Goal: Task Accomplishment & Management: Use online tool/utility

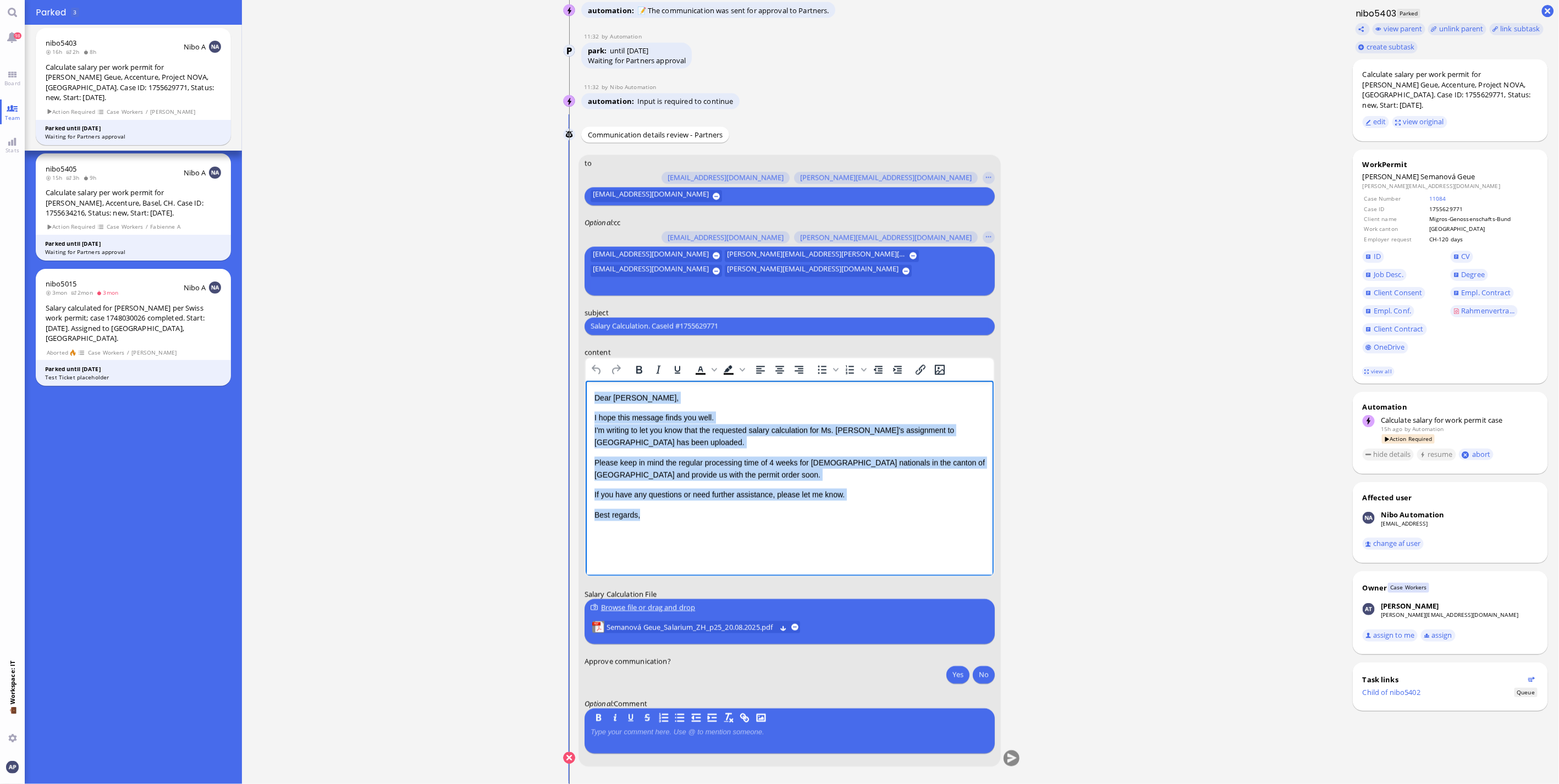
drag, startPoint x: 652, startPoint y: 517, endPoint x: 1092, endPoint y: 697, distance: 475.4
click at [585, 380] on html "Dear [PERSON_NAME], I hope this message finds you well. I'm writing to let you …" at bounding box center [789, 456] width 408 height 151
copy div "Dear [PERSON_NAME], I hope this message finds you well. I'm writing to let you …"
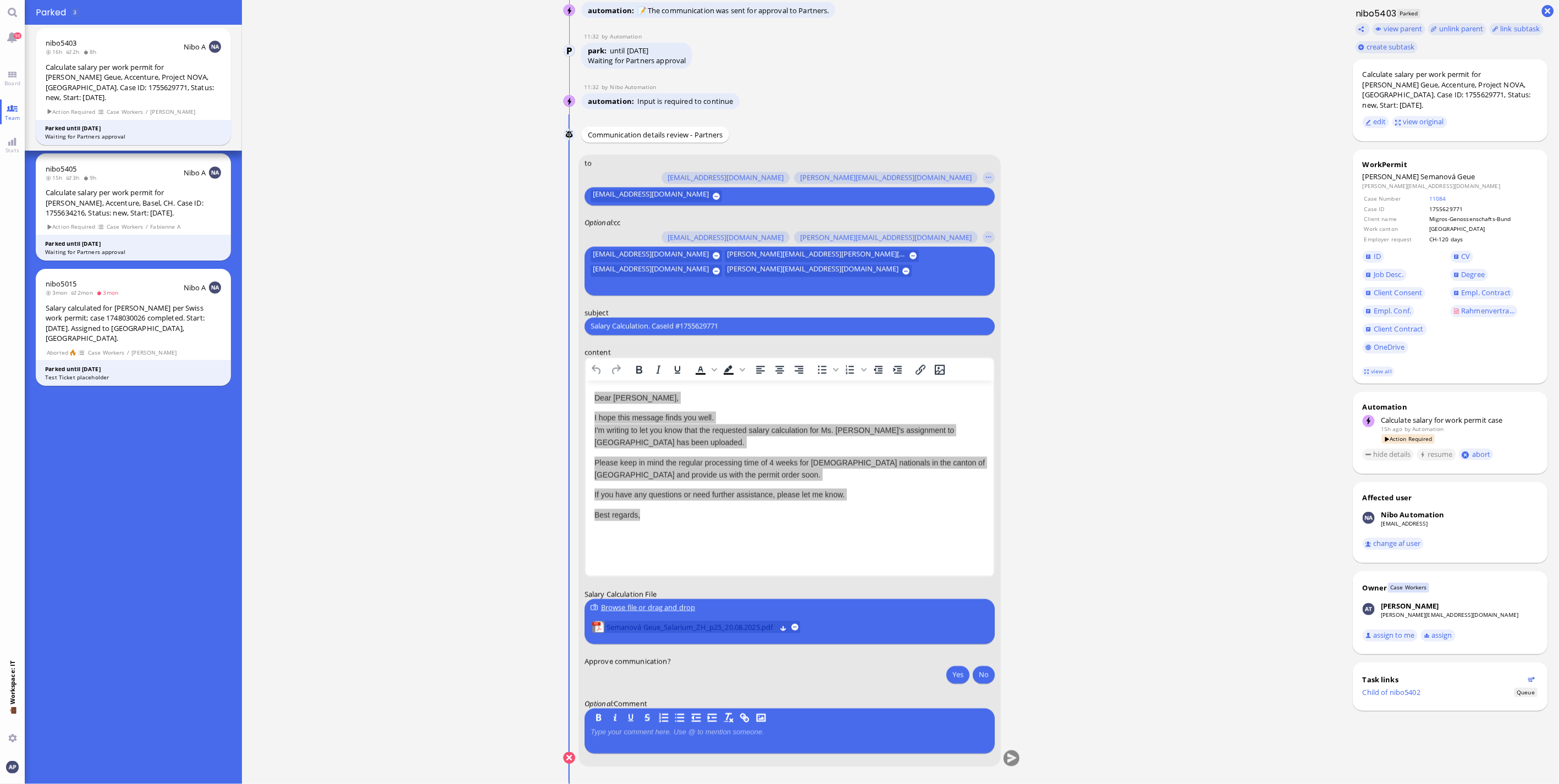
click at [689, 517] on span "Semanová Geue_Salarium_ZH_p25_20.08.2025.pdf" at bounding box center [691, 627] width 169 height 12
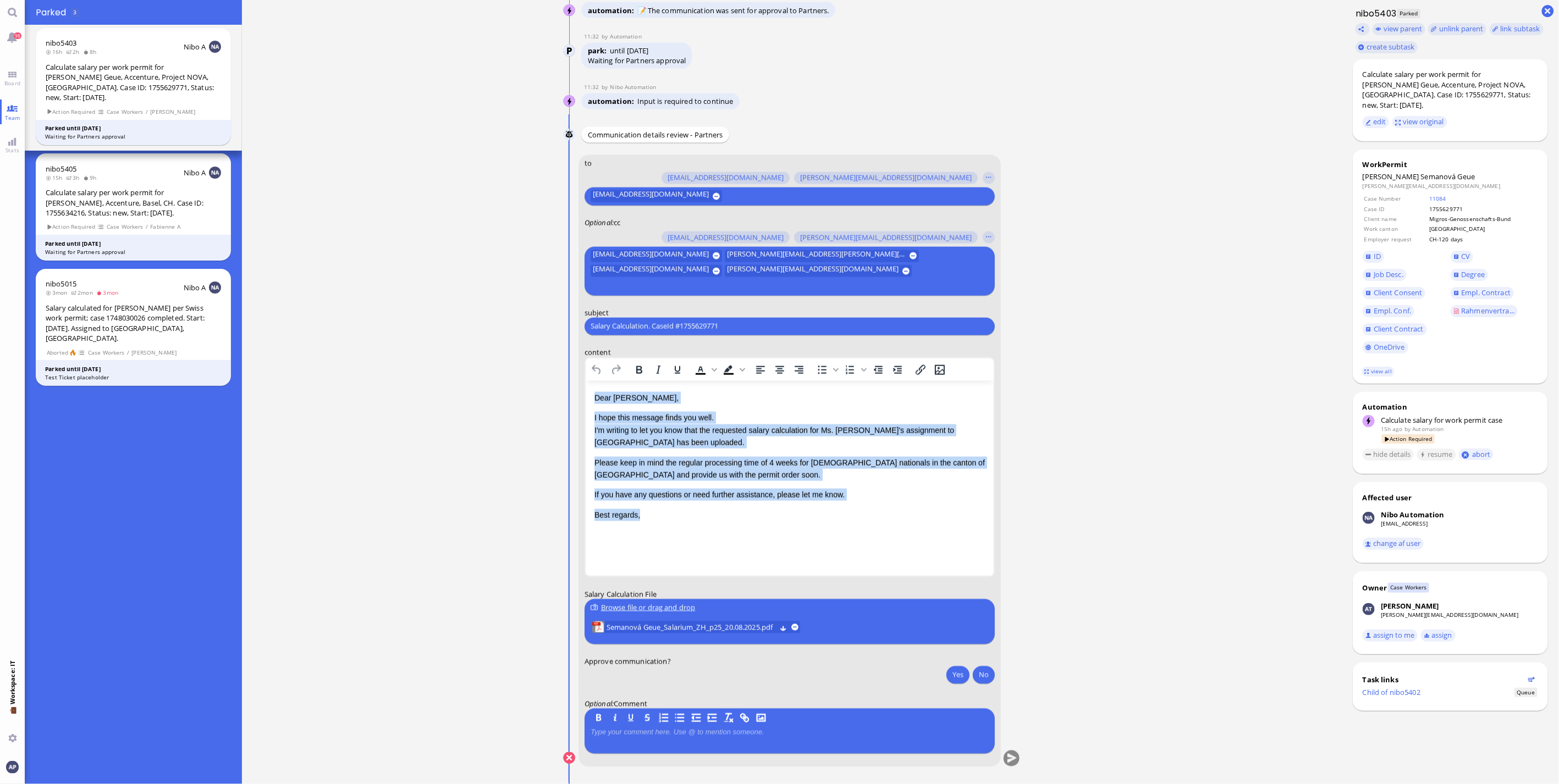
click at [644, 441] on p "I hope this message finds you well. I'm writing to let you know that the reques…" at bounding box center [789, 429] width 390 height 37
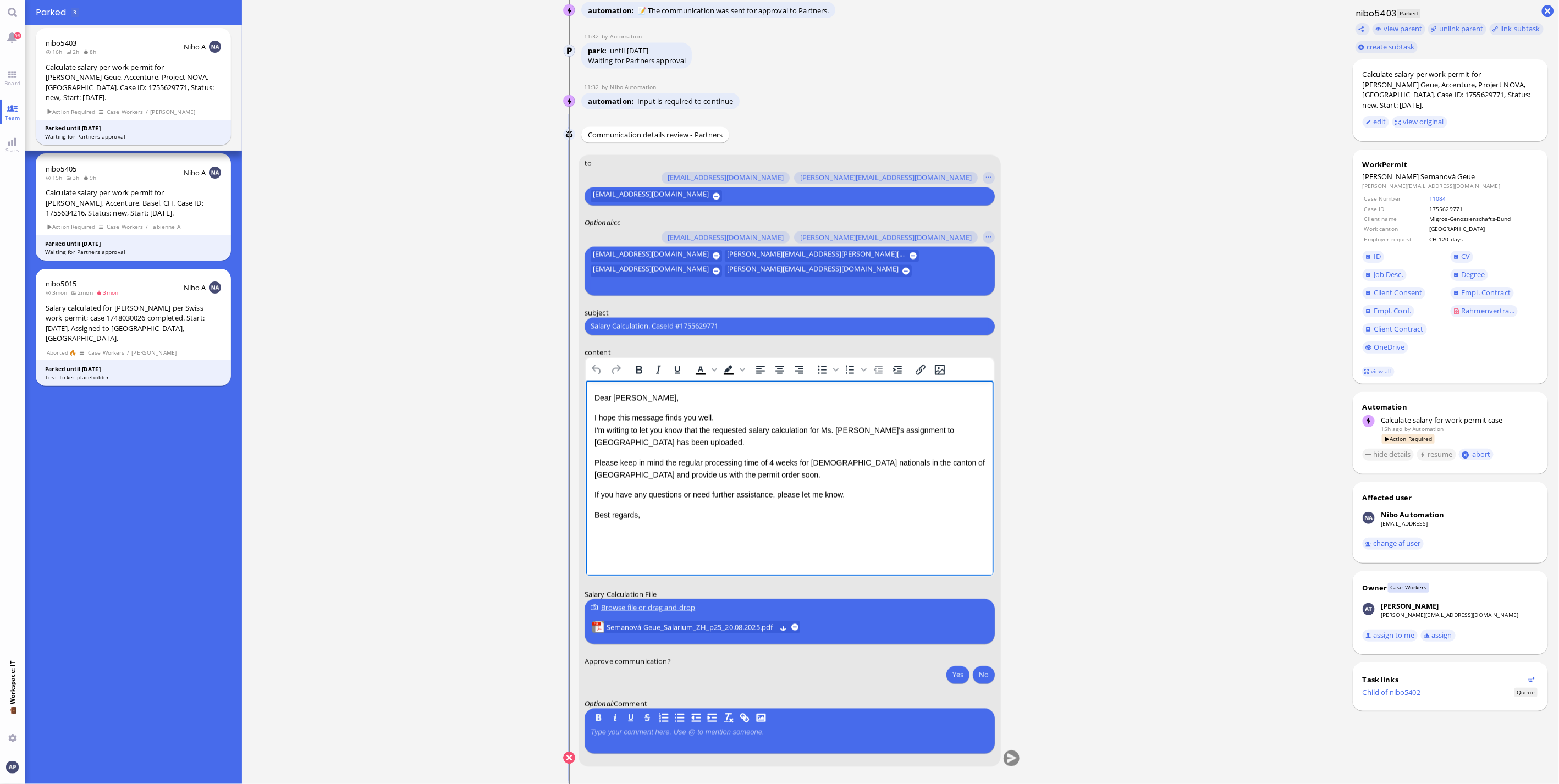
click at [708, 441] on p "I hope this message finds you well. I'm writing to let you know that the reques…" at bounding box center [789, 429] width 390 height 37
drag, startPoint x: 805, startPoint y: 472, endPoint x: 589, endPoint y: 464, distance: 216.1
click at [589, 464] on html "Dear [PERSON_NAME], I hope this message finds you well. I'm writing to let you …" at bounding box center [789, 472] width 408 height 183
click at [913, 517] on button "Yes" at bounding box center [957, 674] width 23 height 17
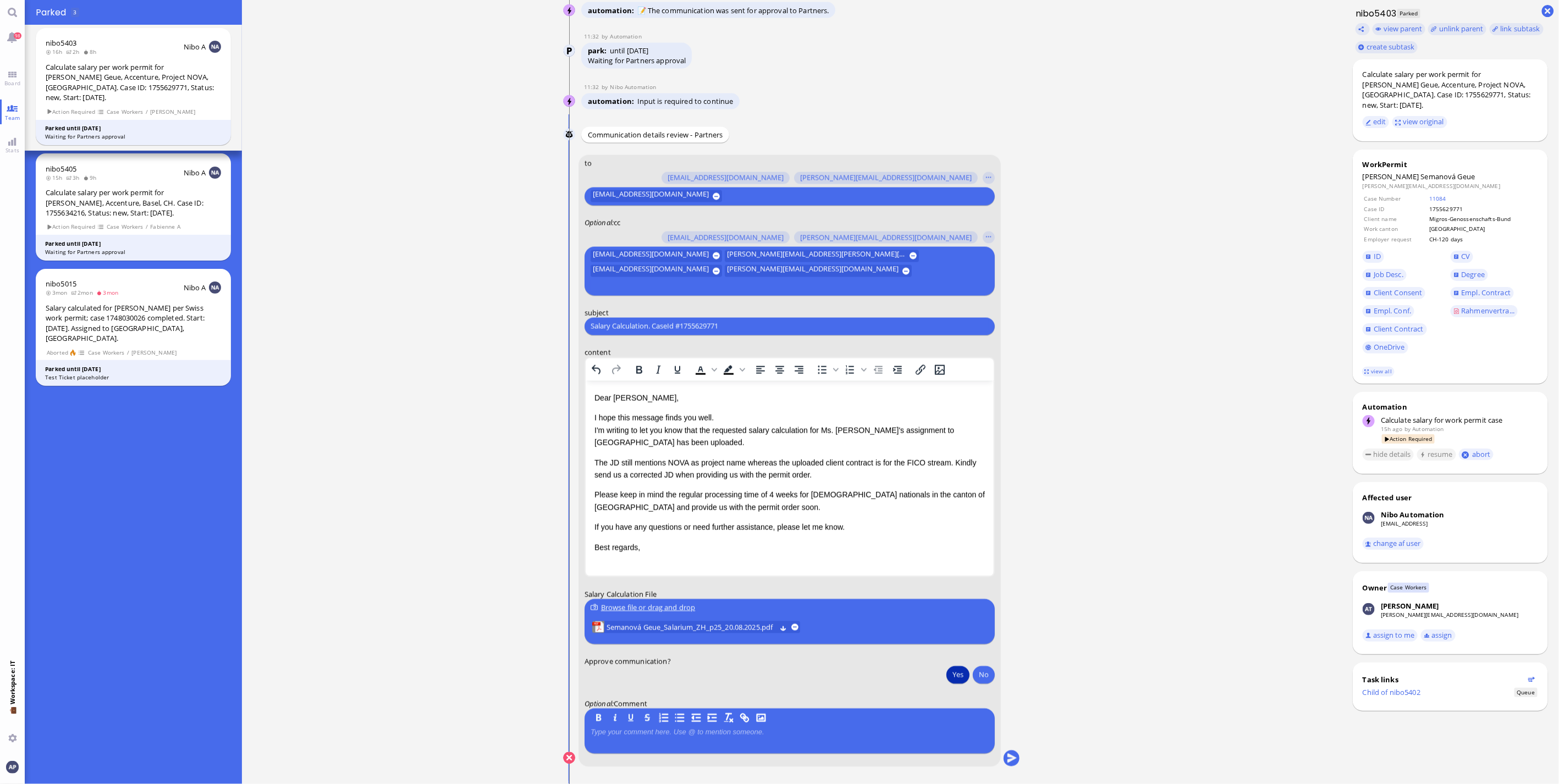
drag, startPoint x: 1007, startPoint y: 760, endPoint x: 385, endPoint y: 628, distance: 635.9
click at [445, 517] on ticket "[DATE] 21:29 by Automation Automation Calculate eligible salary for work permit…" at bounding box center [792, 392] width 1100 height 784
click at [655, 326] on input "Salary Calculation. CaseId #1755629771" at bounding box center [789, 326] width 398 height 11
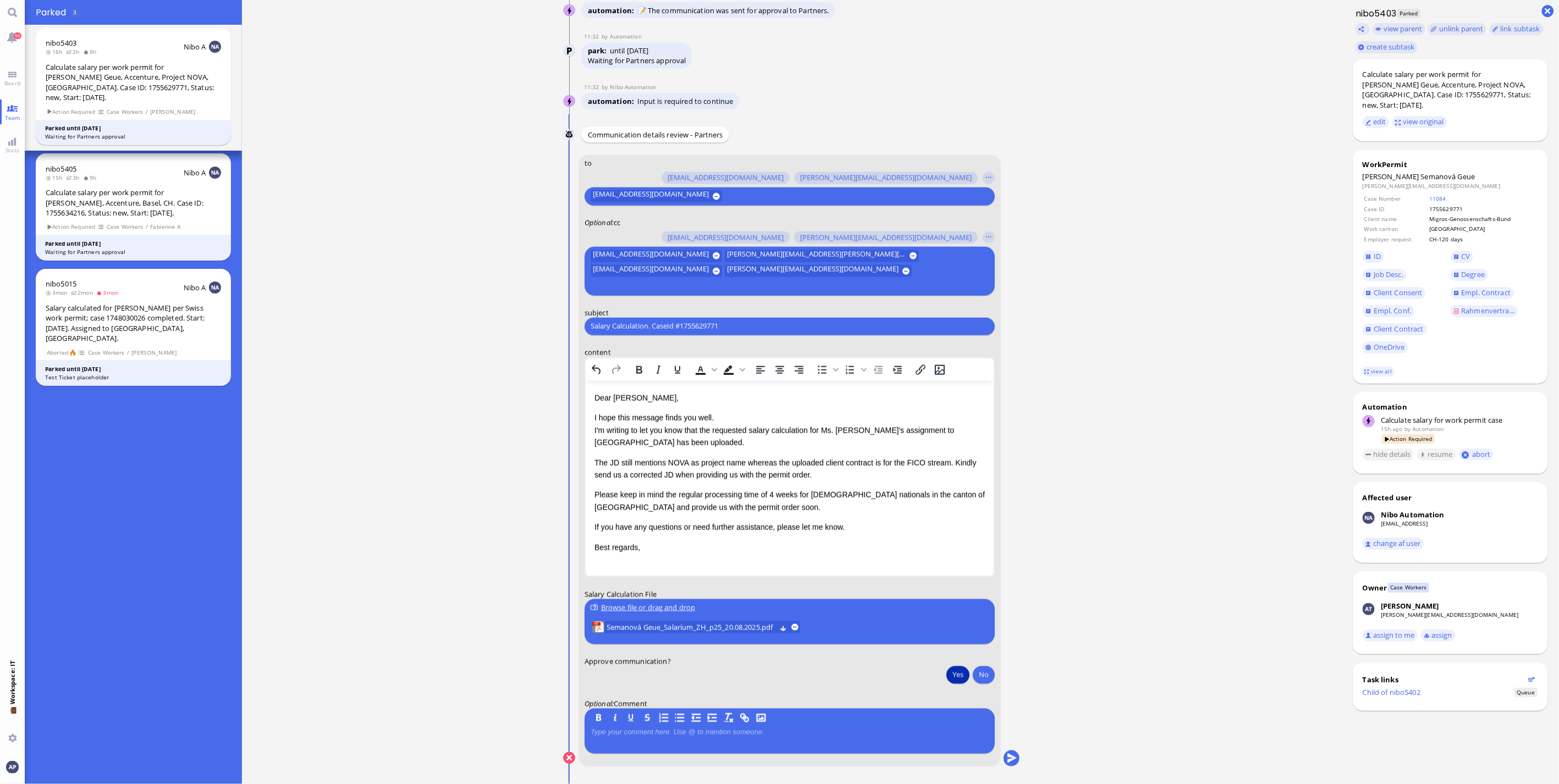
paste input "PazPerTout new case: [PERSON_NAME] (1755629771 / 11444101), Employer Request: C…"
type input "PazPerTout new case: [PERSON_NAME] (1755629771 / 11444101), Employer Request: C…"
click at [913, 517] on button "submit" at bounding box center [1011, 759] width 16 height 16
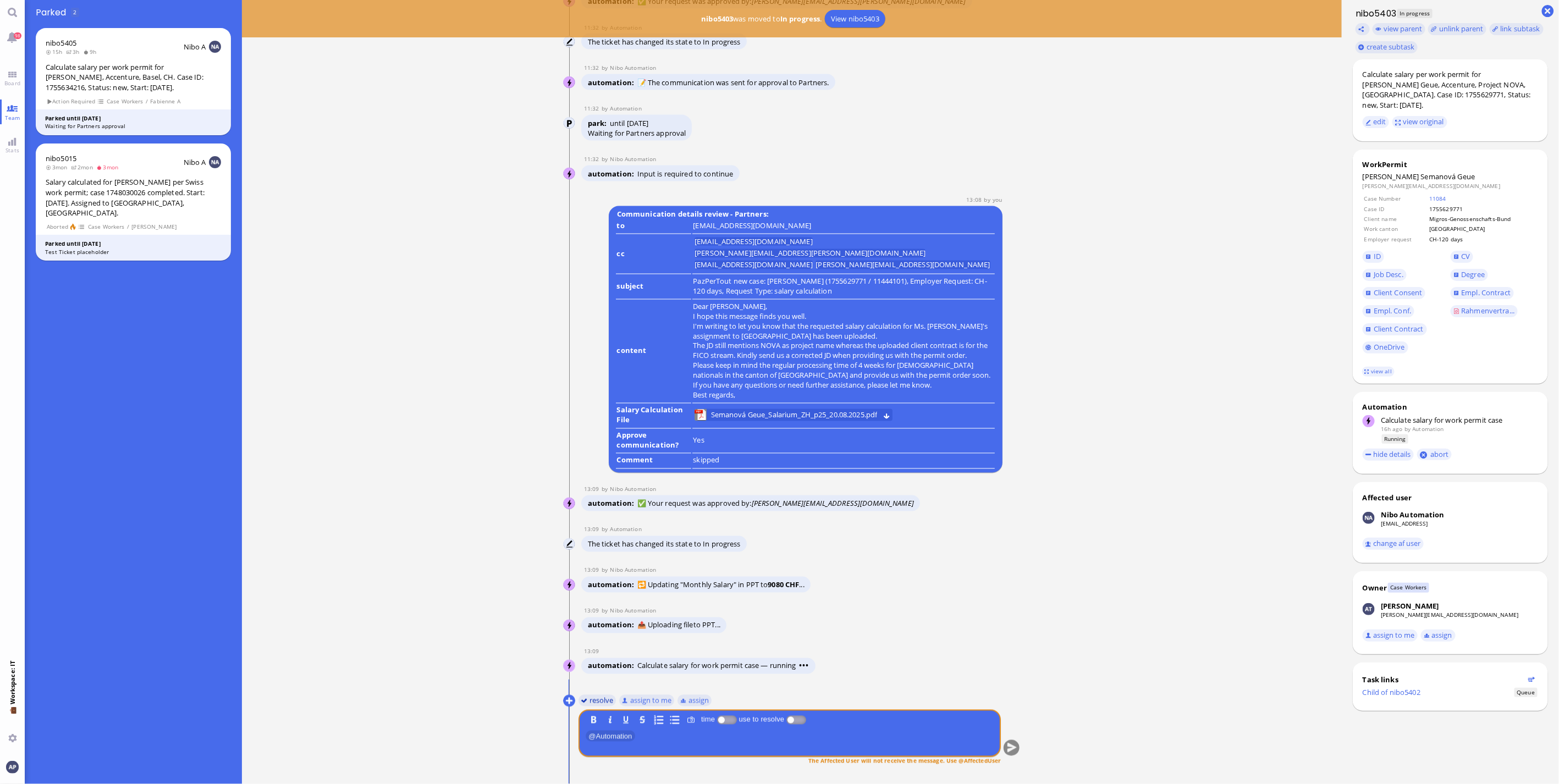
click at [602, 517] on button "resolve" at bounding box center [597, 700] width 38 height 12
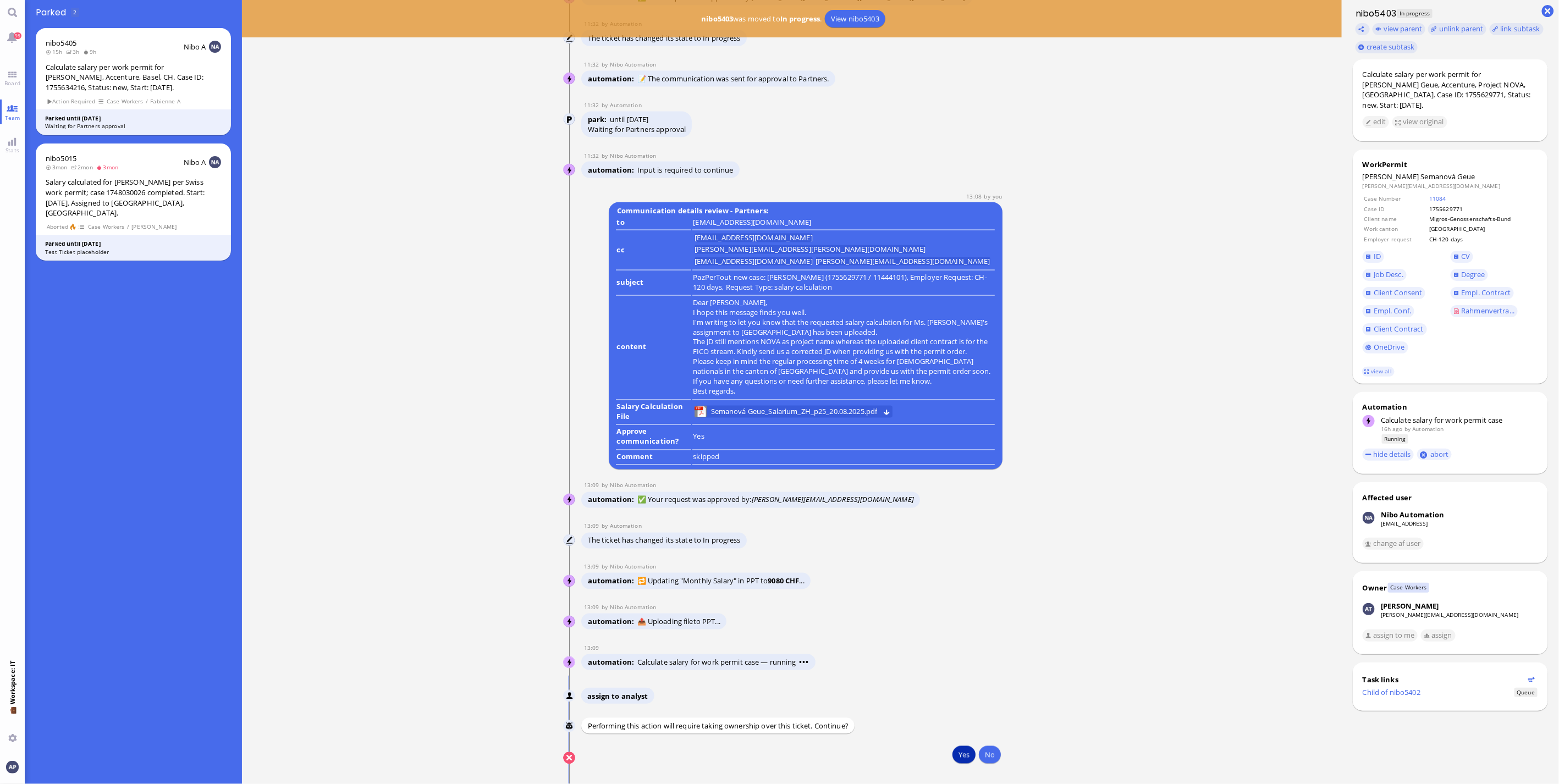
click at [913, 517] on button "Yes" at bounding box center [963, 754] width 23 height 17
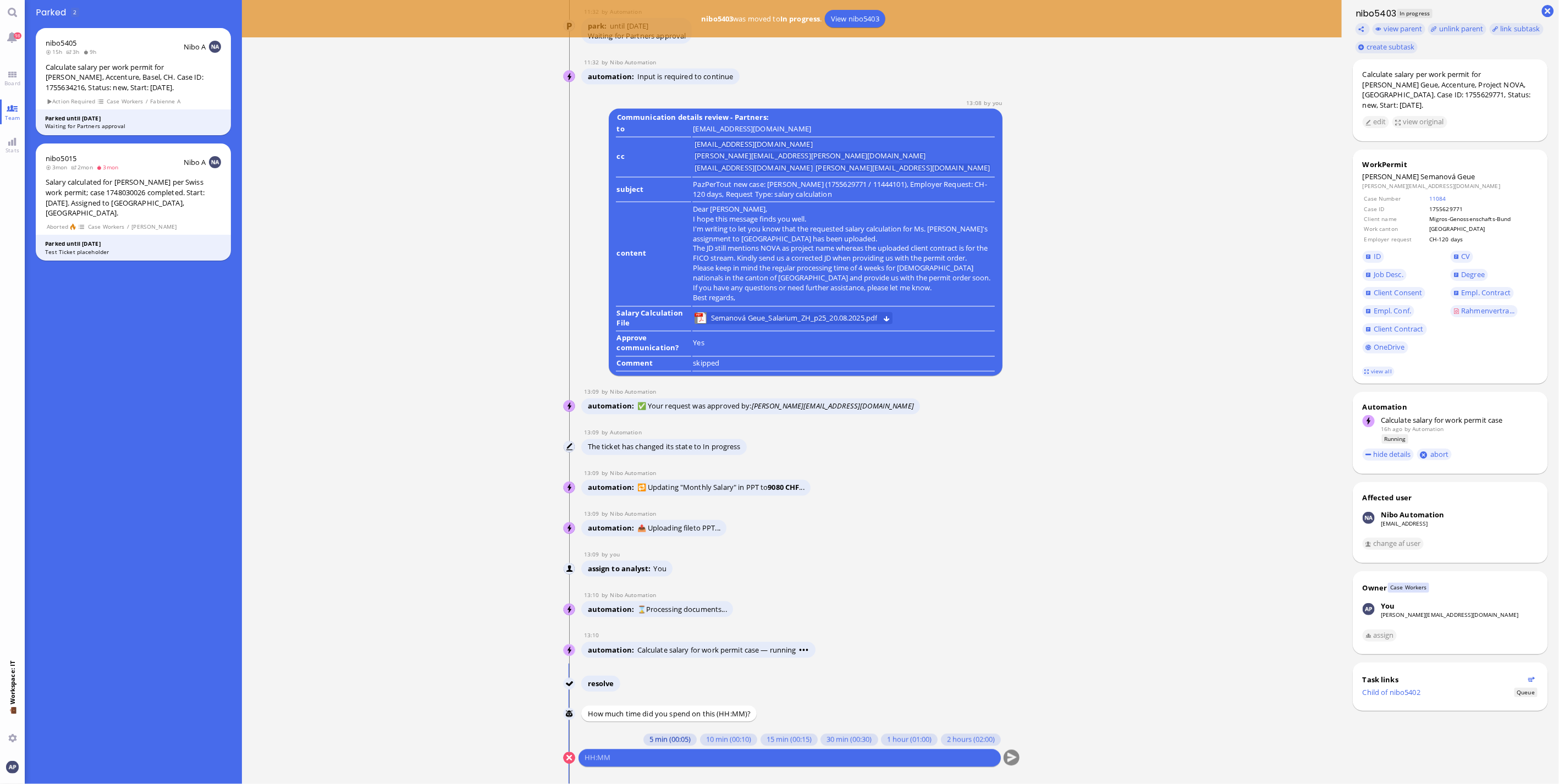
click at [644, 517] on button "5 min (00:05)" at bounding box center [670, 740] width 53 height 12
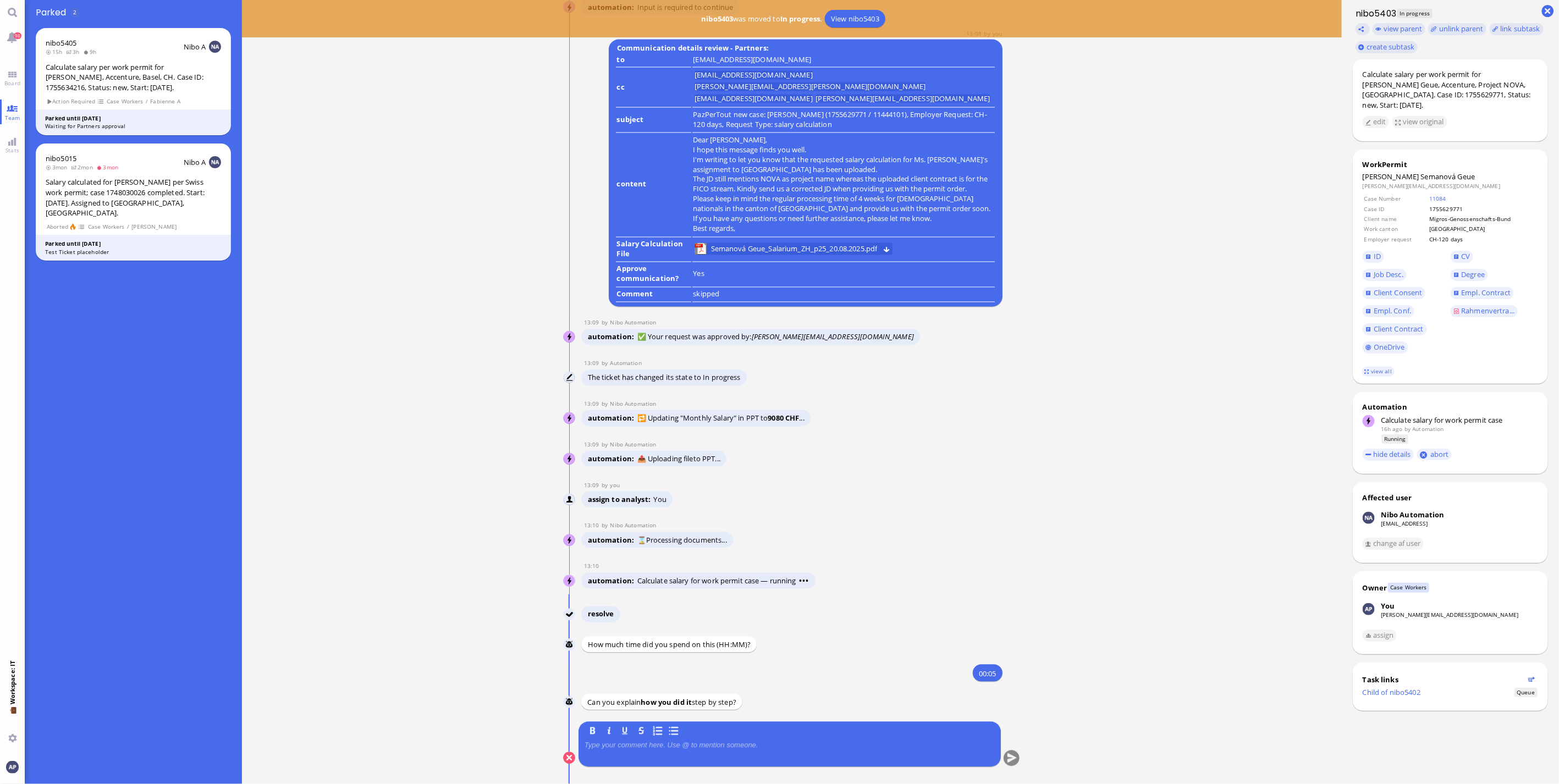
click at [642, 517] on p at bounding box center [789, 745] width 410 height 9
click at [913, 517] on button "submit" at bounding box center [1011, 759] width 16 height 16
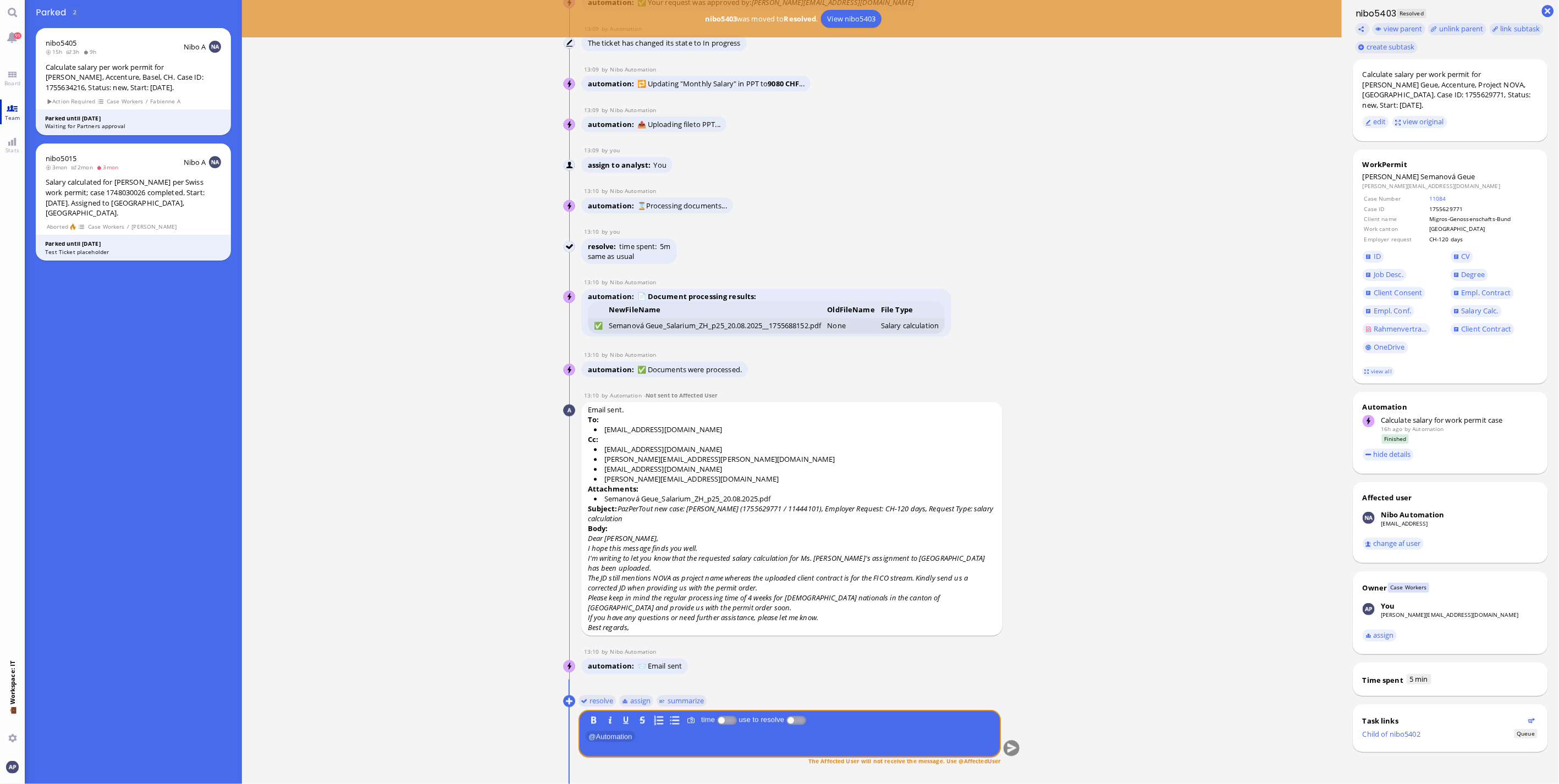
drag, startPoint x: 7, startPoint y: 73, endPoint x: 7, endPoint y: 106, distance: 33.0
click at [7, 73] on link "Board" at bounding box center [12, 78] width 25 height 25
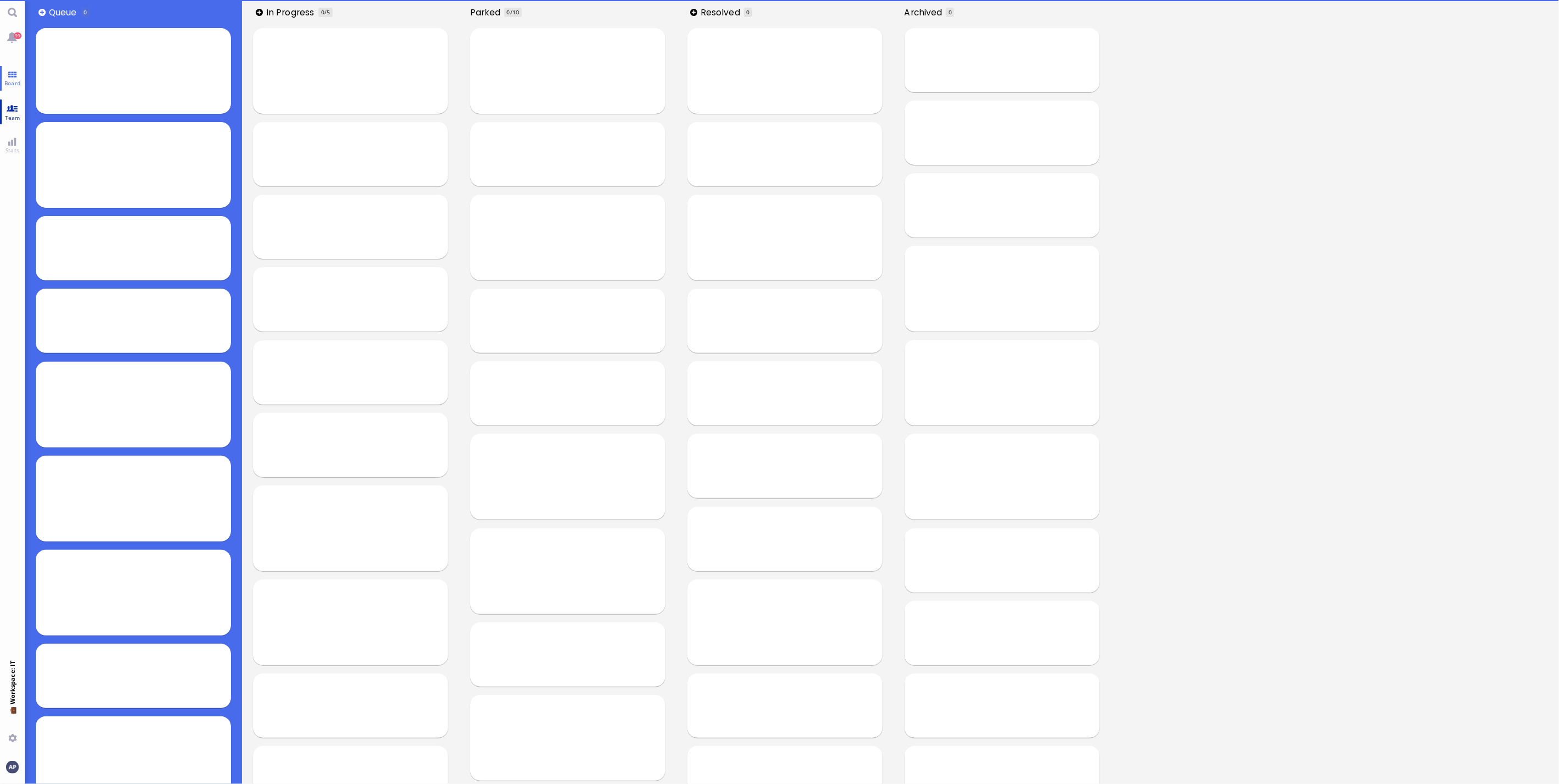
click at [7, 106] on link "Team" at bounding box center [12, 112] width 25 height 25
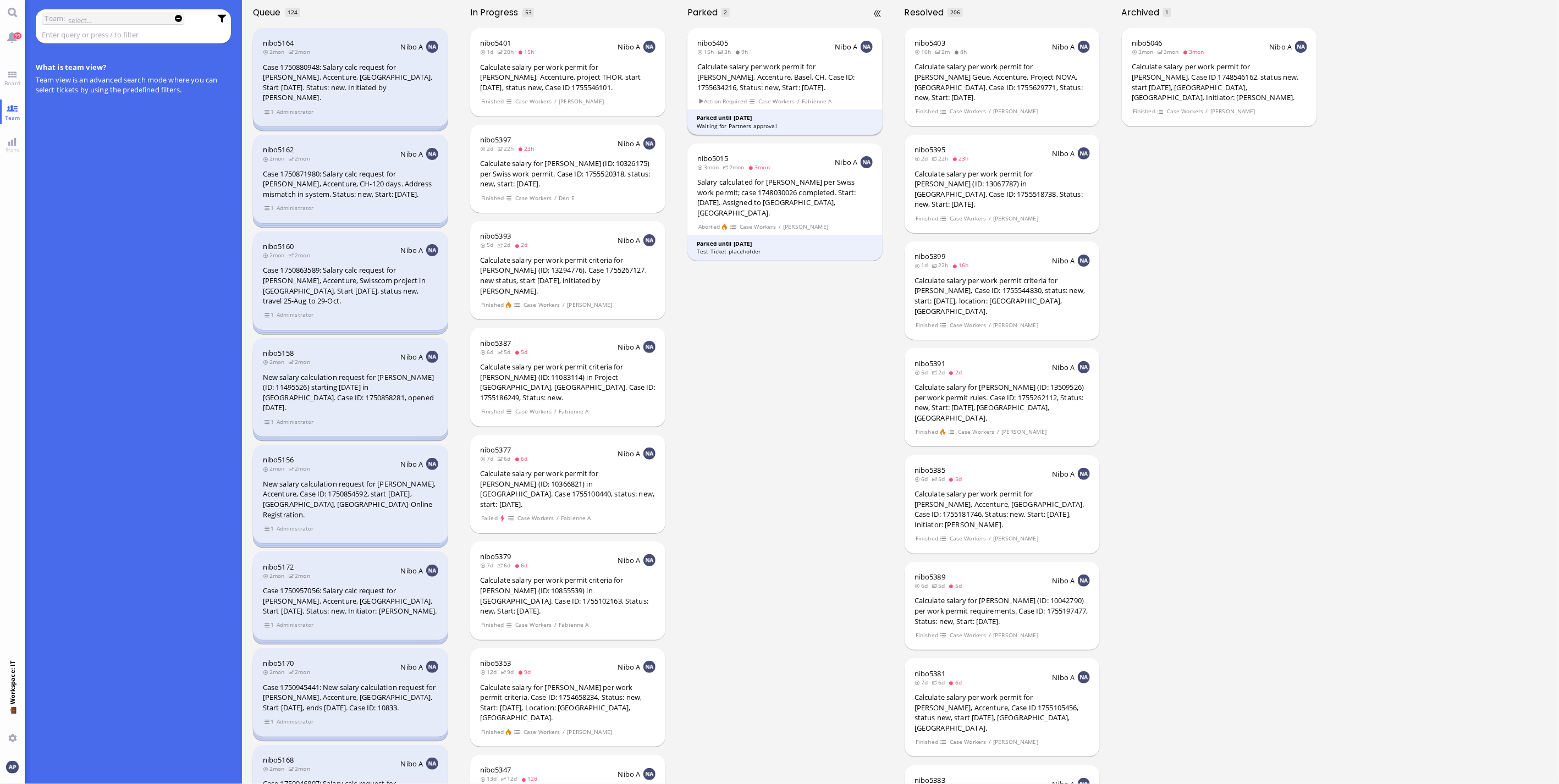
click at [788, 94] on div "nibo5405 15h 3h 9h Nibo A Calculate salary per work permit for [PERSON_NAME], A…" at bounding box center [784, 81] width 196 height 107
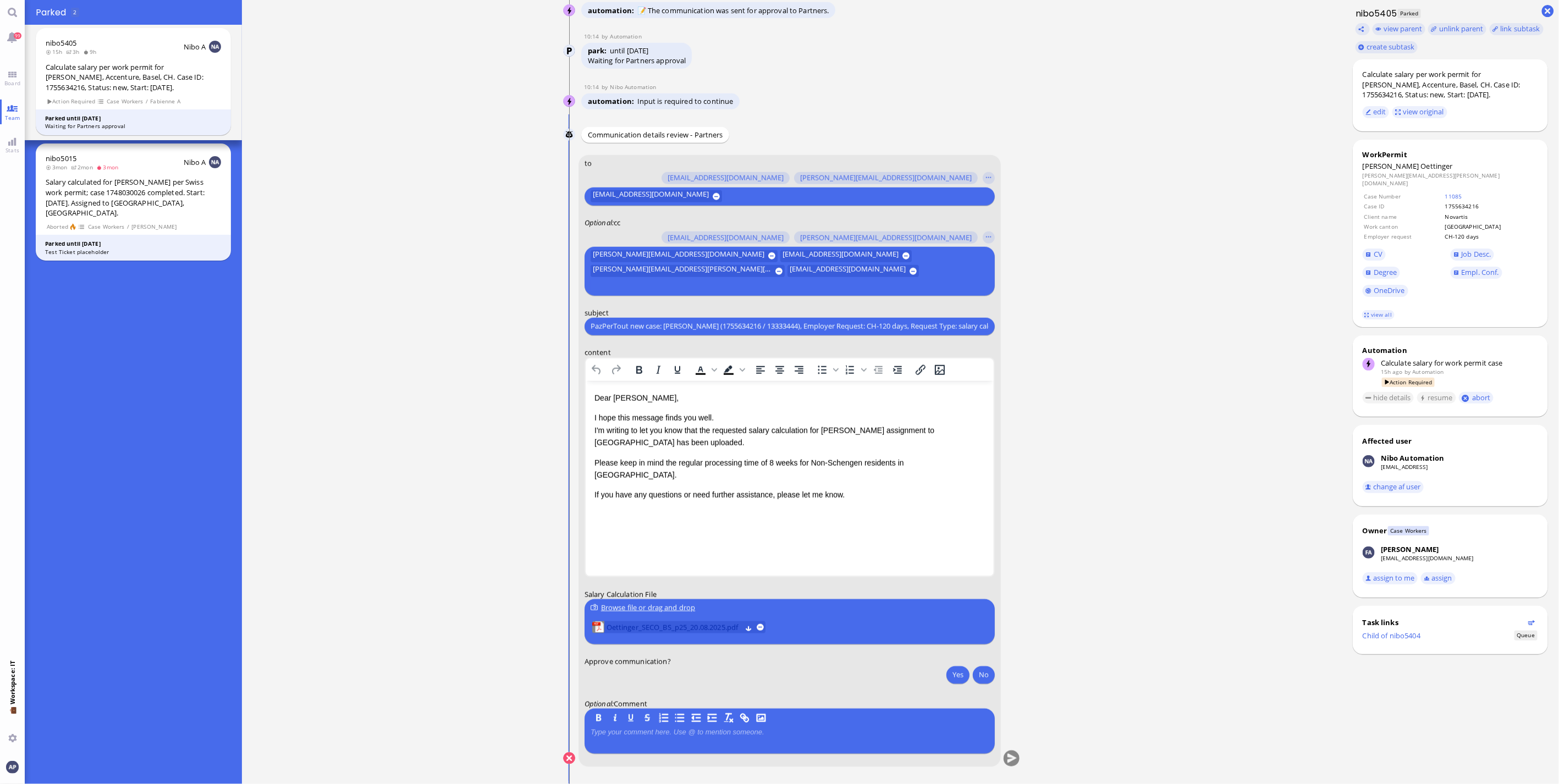
click at [646, 517] on span "Oettinger_SECO_BS_p25_20.08.2025.pdf" at bounding box center [673, 627] width 135 height 12
click at [621, 517] on span "Oettinger_SECO_BS_p25_20.08.2025.pdf" at bounding box center [673, 627] width 135 height 12
click at [913, 517] on button "Yes" at bounding box center [957, 674] width 23 height 17
click at [913, 517] on button "submit" at bounding box center [1011, 759] width 16 height 16
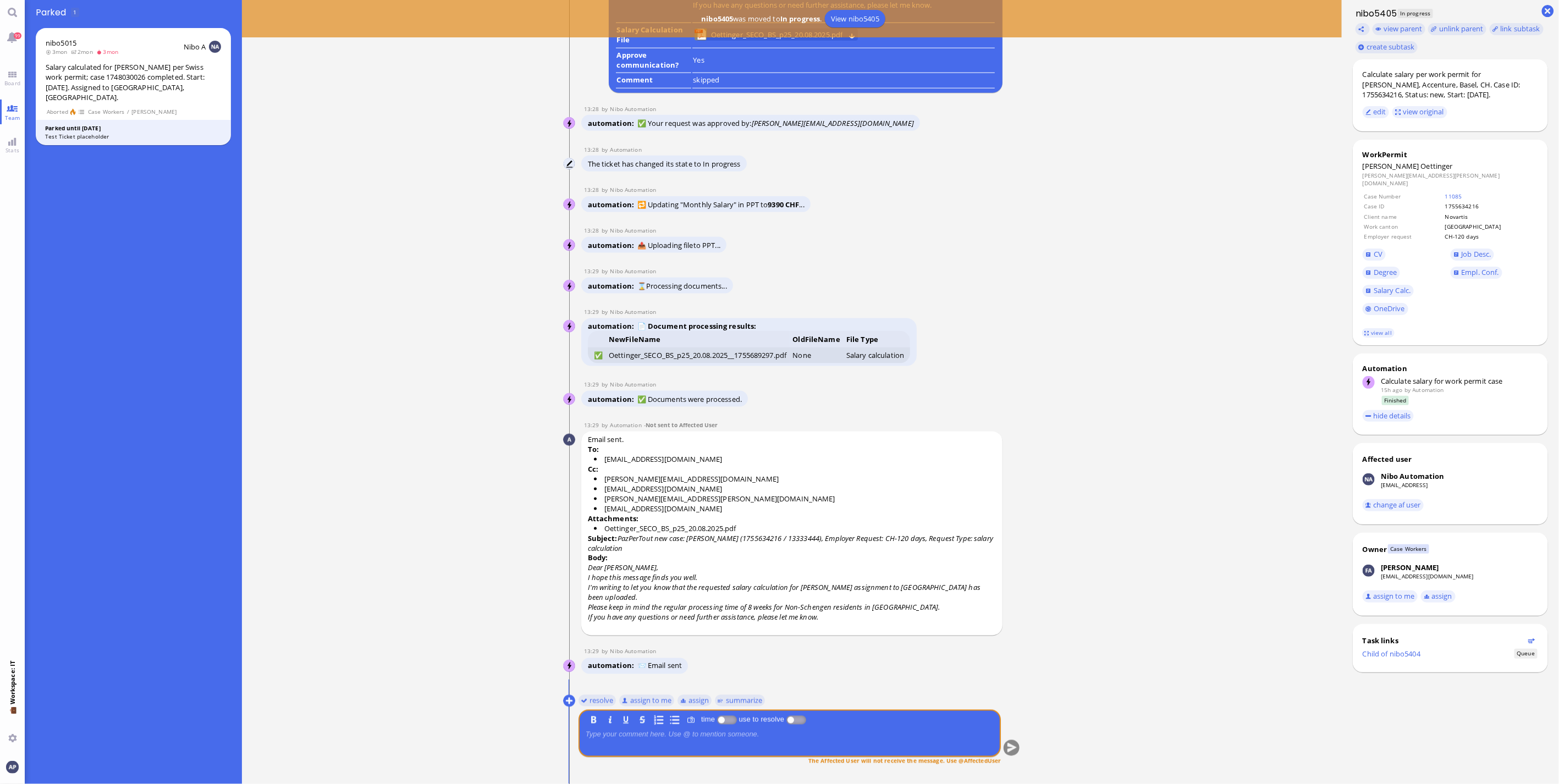
drag, startPoint x: 342, startPoint y: 638, endPoint x: 348, endPoint y: 628, distance: 11.7
click at [342, 517] on ticket "[DATE] 22:18 by Automation Automation Calculate eligible salary for work permit…" at bounding box center [792, 392] width 1100 height 784
click at [590, 517] on button "resolve" at bounding box center [597, 700] width 38 height 12
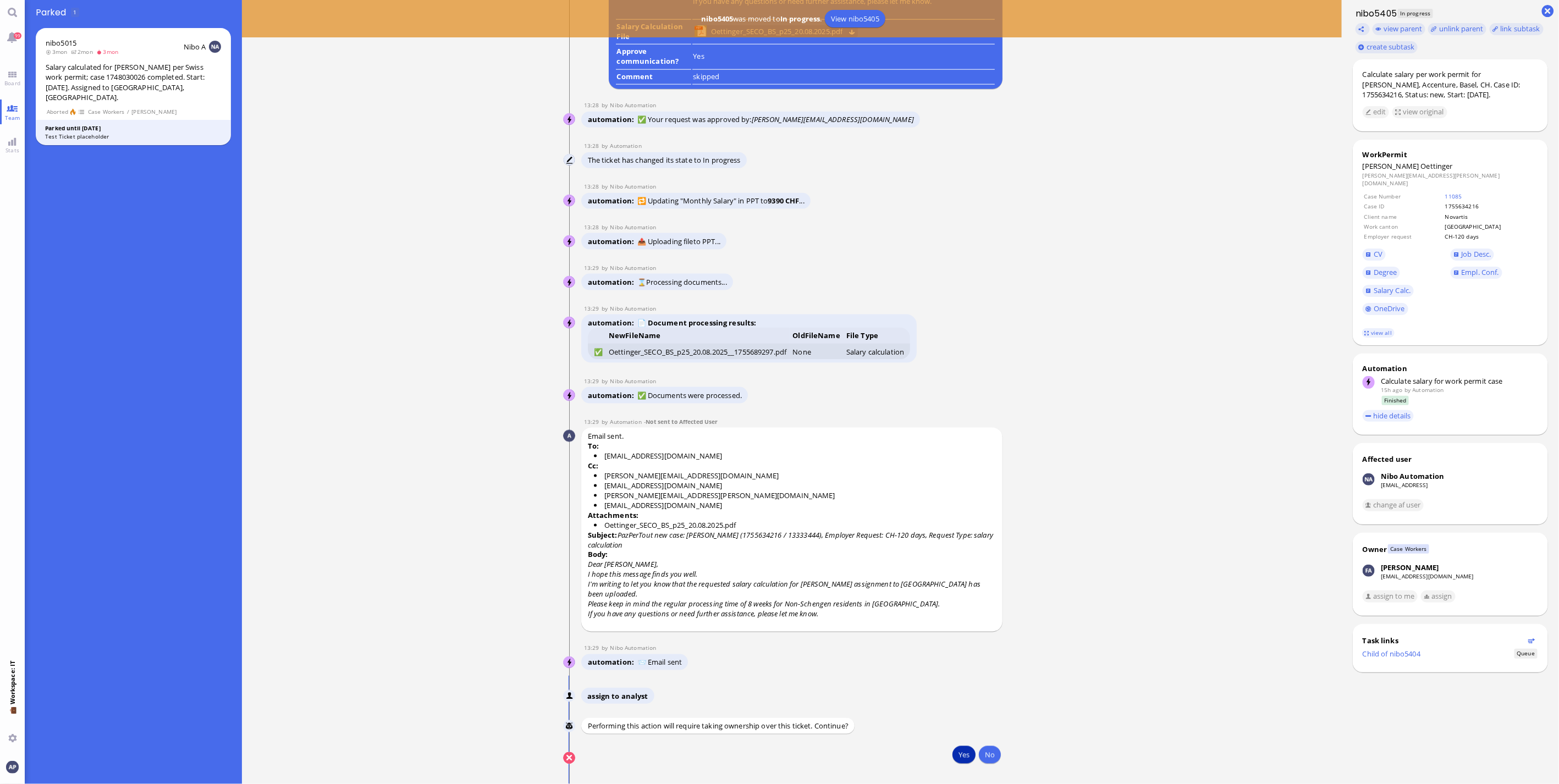
click at [913, 517] on button "Yes" at bounding box center [963, 754] width 23 height 17
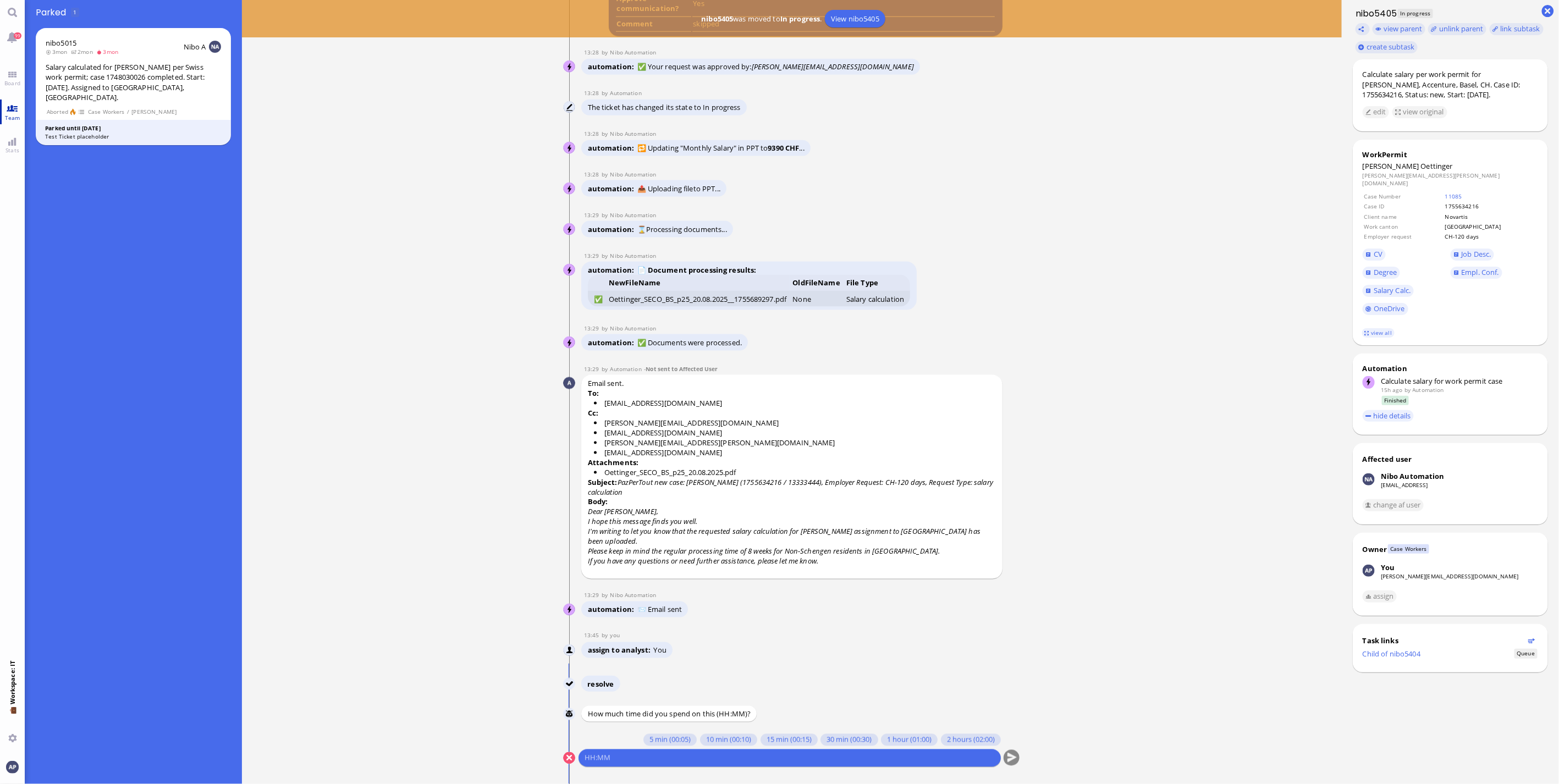
drag, startPoint x: 9, startPoint y: 76, endPoint x: 9, endPoint y: 103, distance: 27.0
click at [9, 76] on link "Board" at bounding box center [12, 78] width 25 height 25
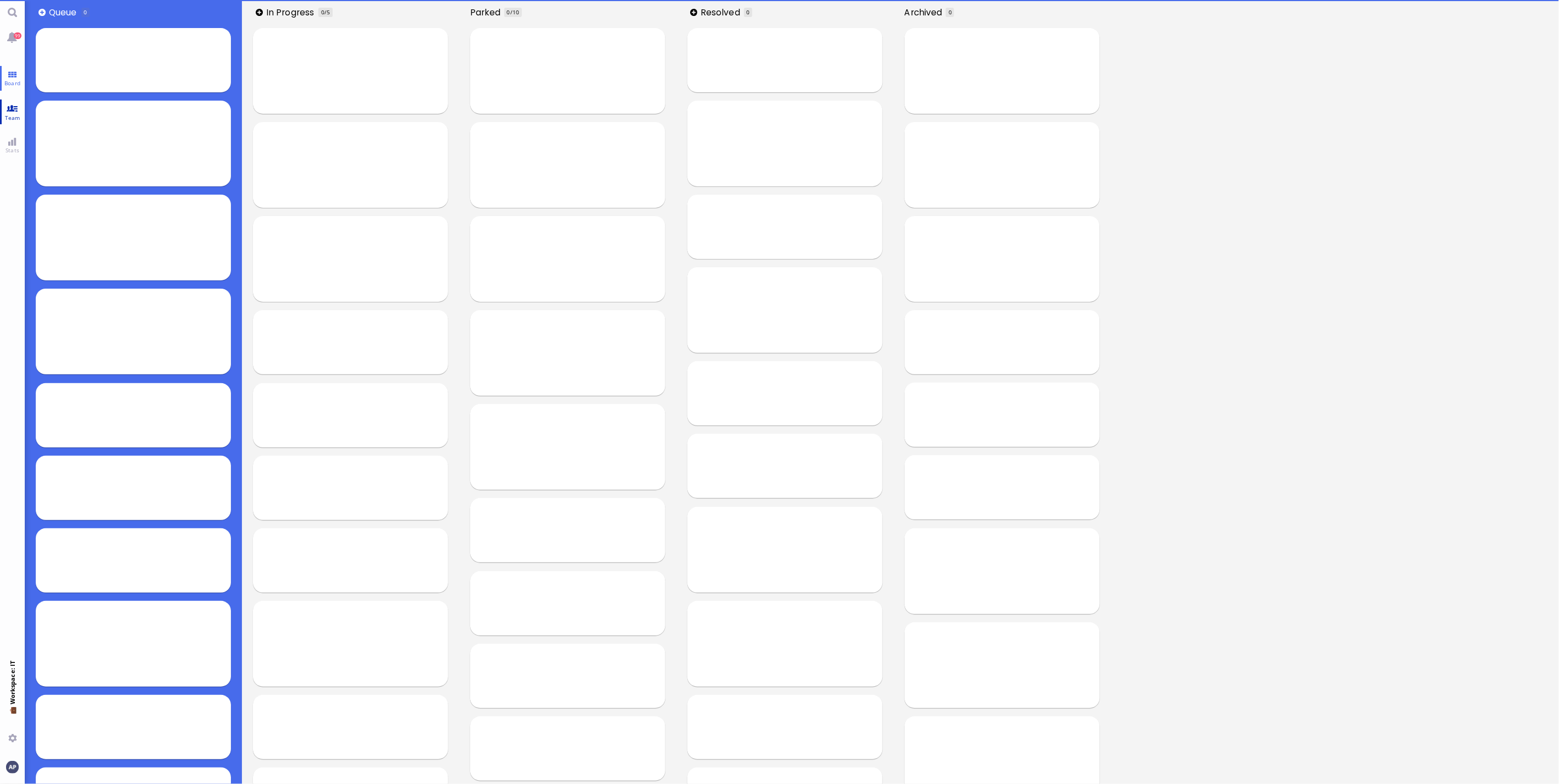
click at [9, 106] on link "Team" at bounding box center [12, 112] width 25 height 25
